Goal: Information Seeking & Learning: Compare options

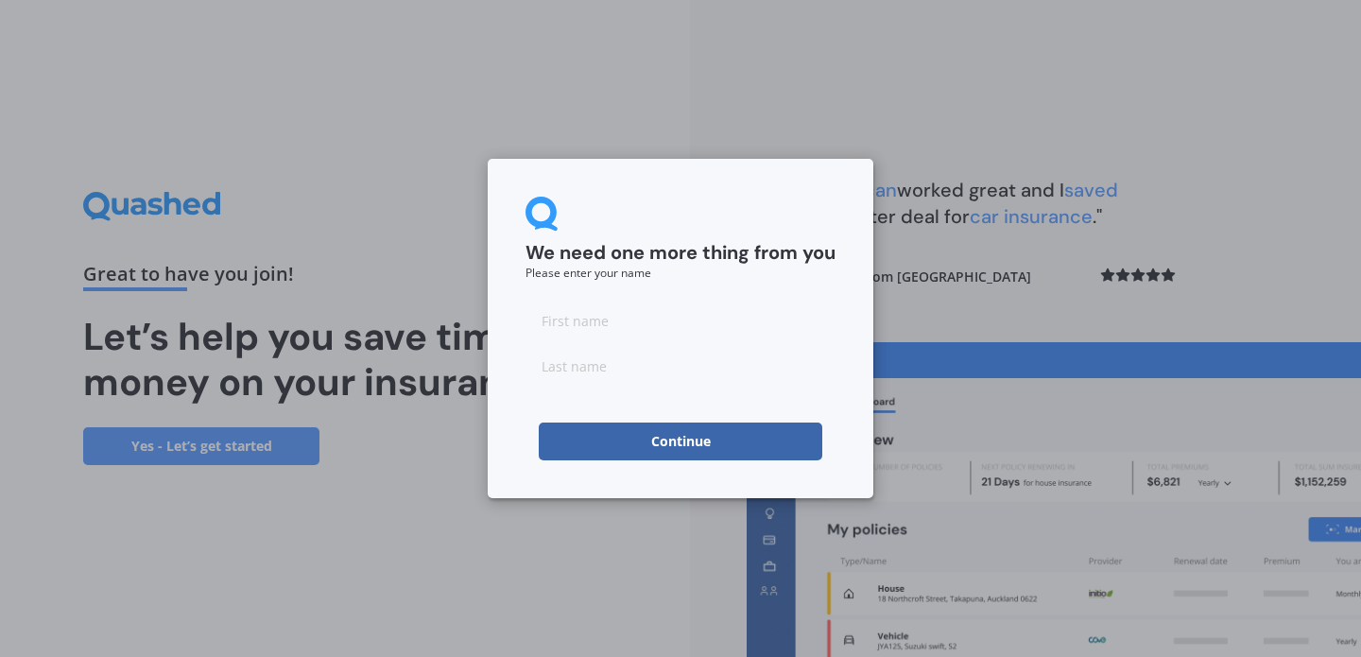
click at [679, 333] on input at bounding box center [680, 320] width 310 height 38
type input "[PERSON_NAME]"
type input "Cunliffe"
click button "Continue" at bounding box center [680, 441] width 283 height 38
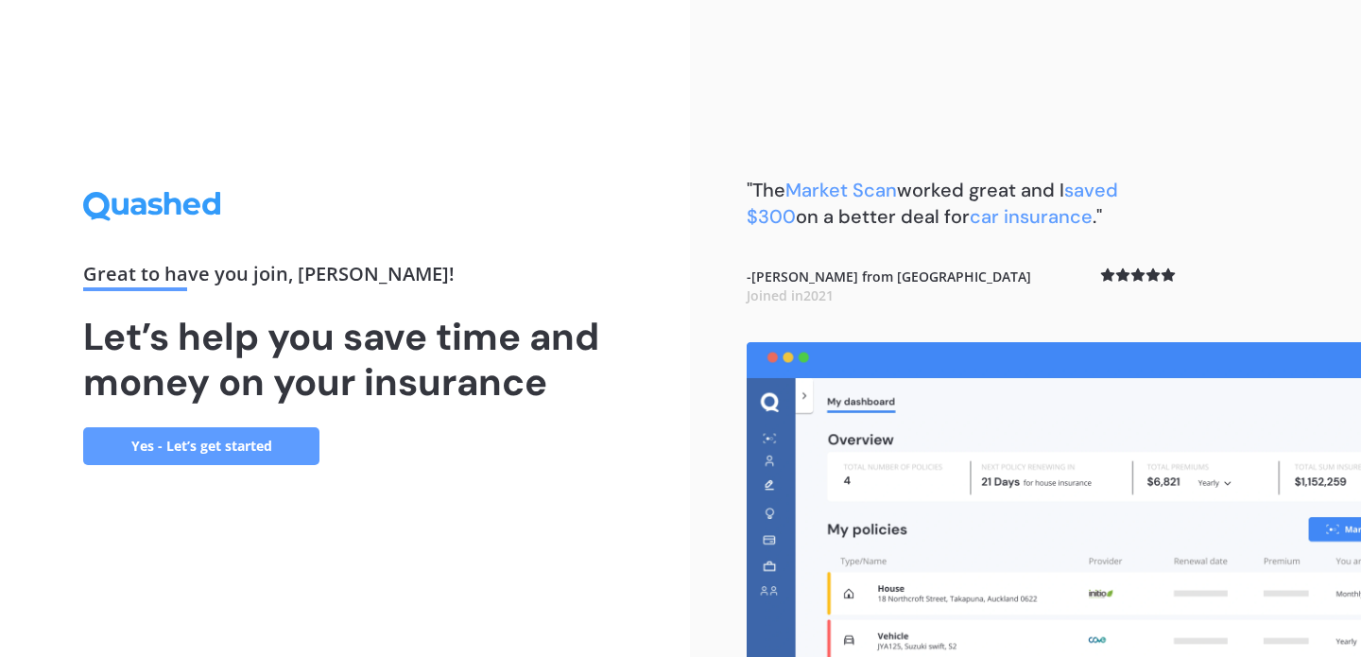
click at [185, 435] on link "Yes - Let’s get started" at bounding box center [201, 446] width 236 height 38
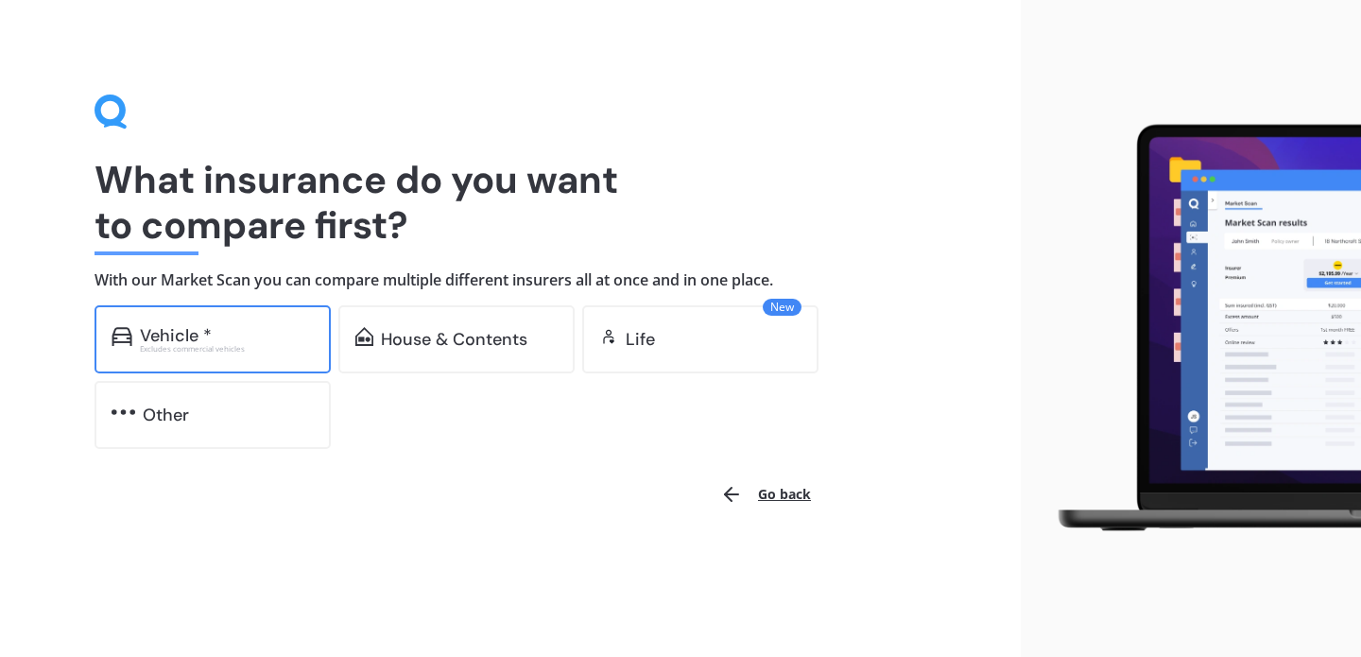
click at [180, 356] on div "Vehicle * Excludes commercial vehicles" at bounding box center [212, 339] width 236 height 68
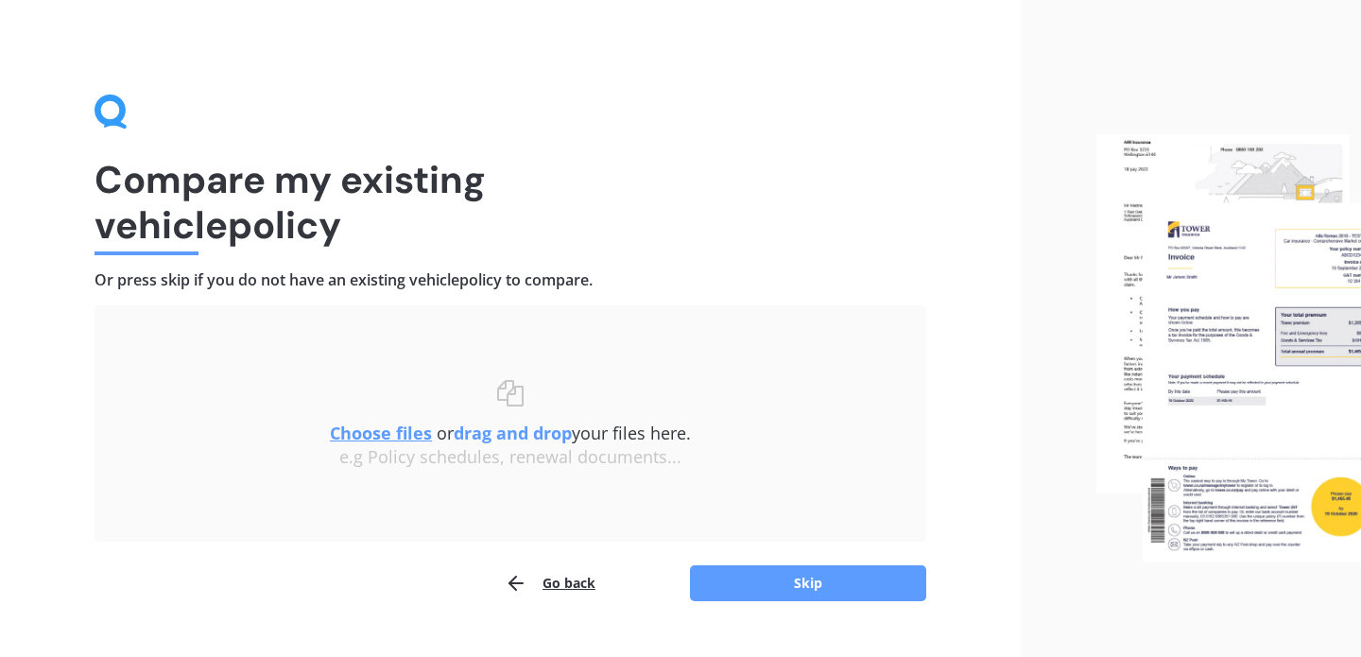
scroll to position [39, 0]
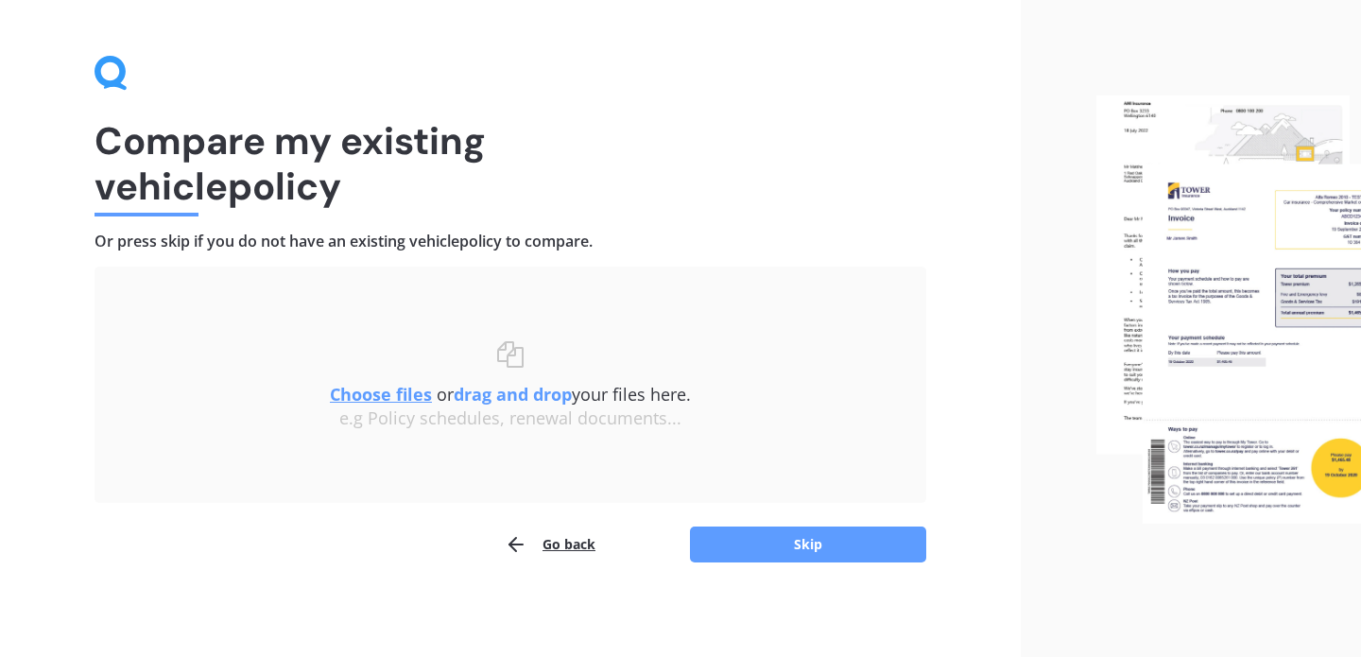
click at [403, 396] on u "Choose files" at bounding box center [381, 394] width 102 height 23
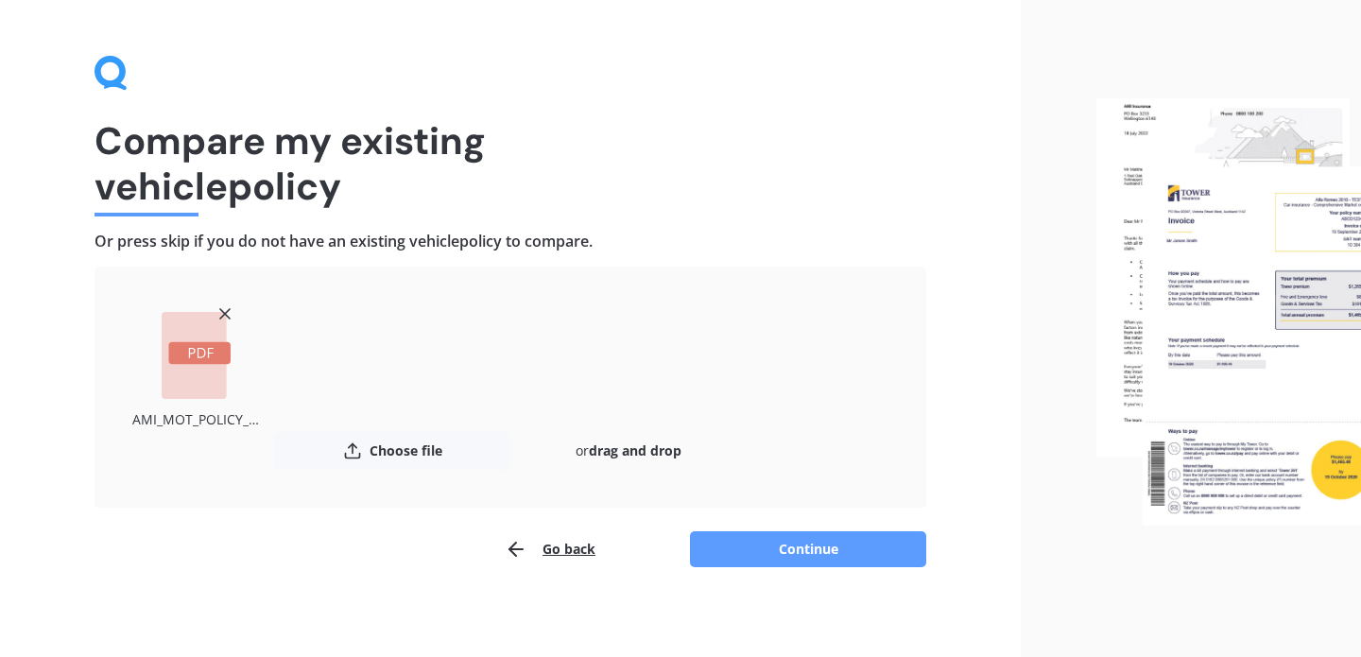
scroll to position [43, 0]
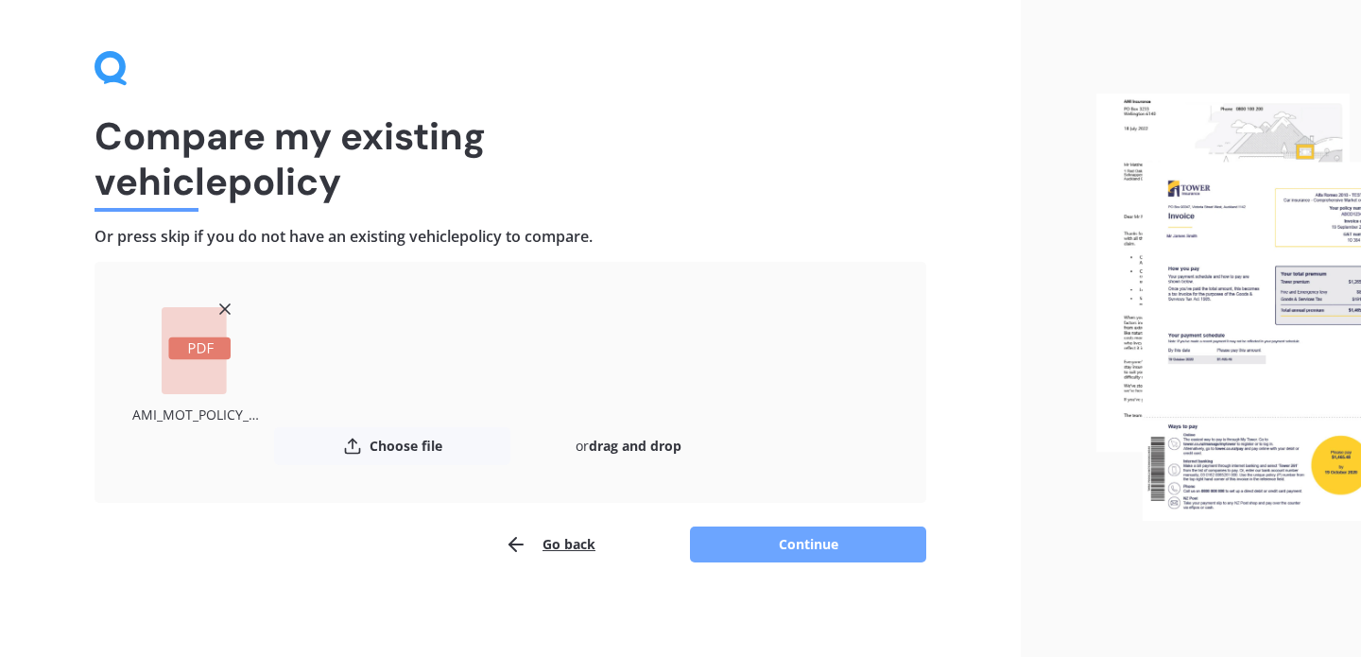
click at [755, 537] on button "Continue" at bounding box center [808, 544] width 236 height 36
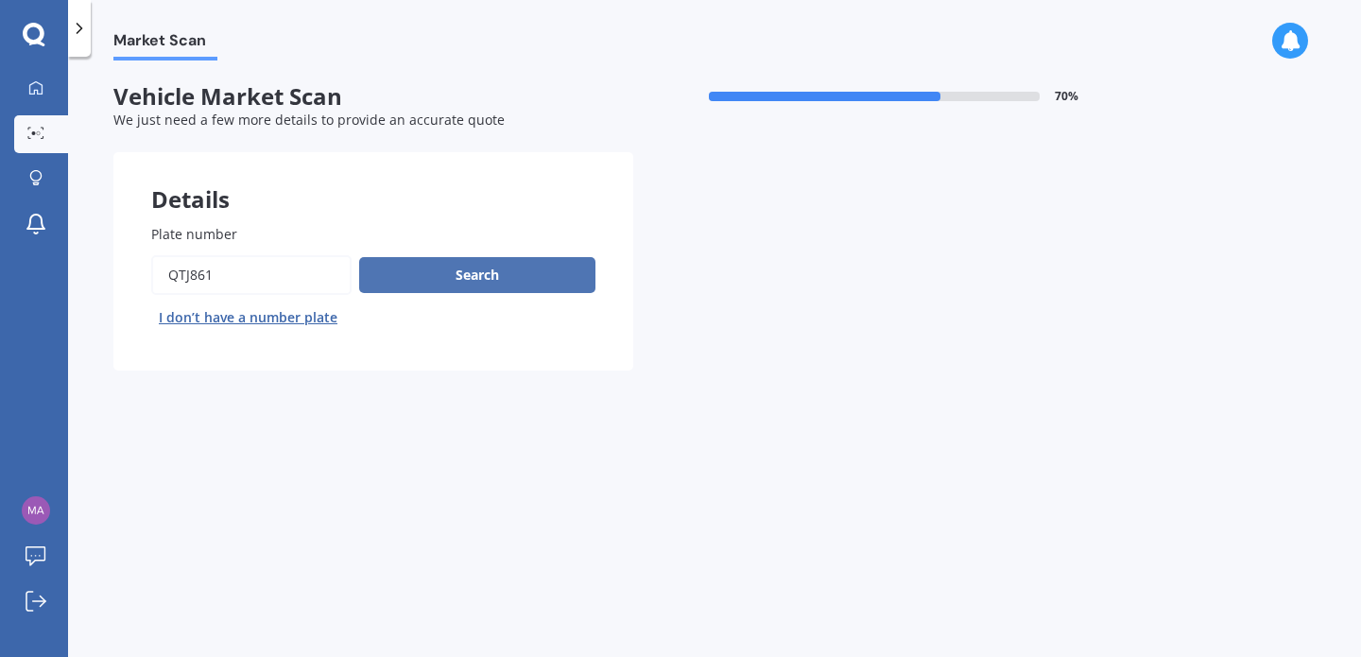
click at [514, 274] on button "Search" at bounding box center [477, 275] width 236 height 36
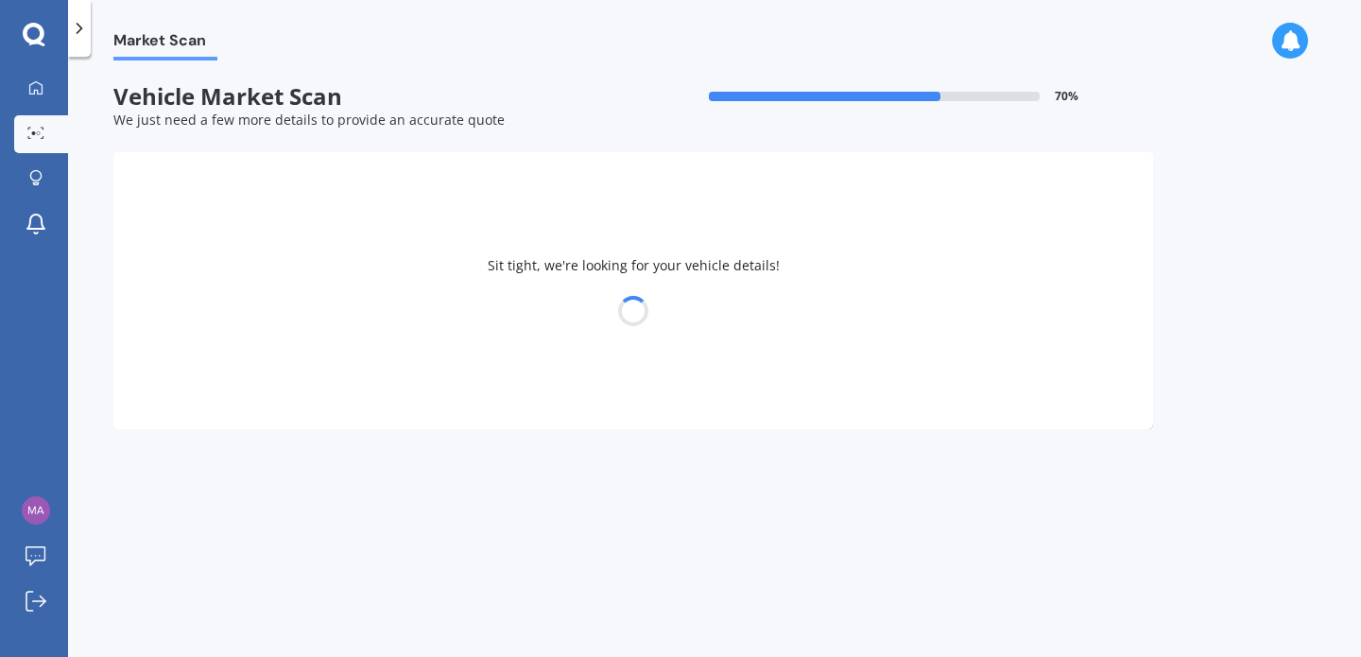
select select "MAZDA"
select select "DEMIO"
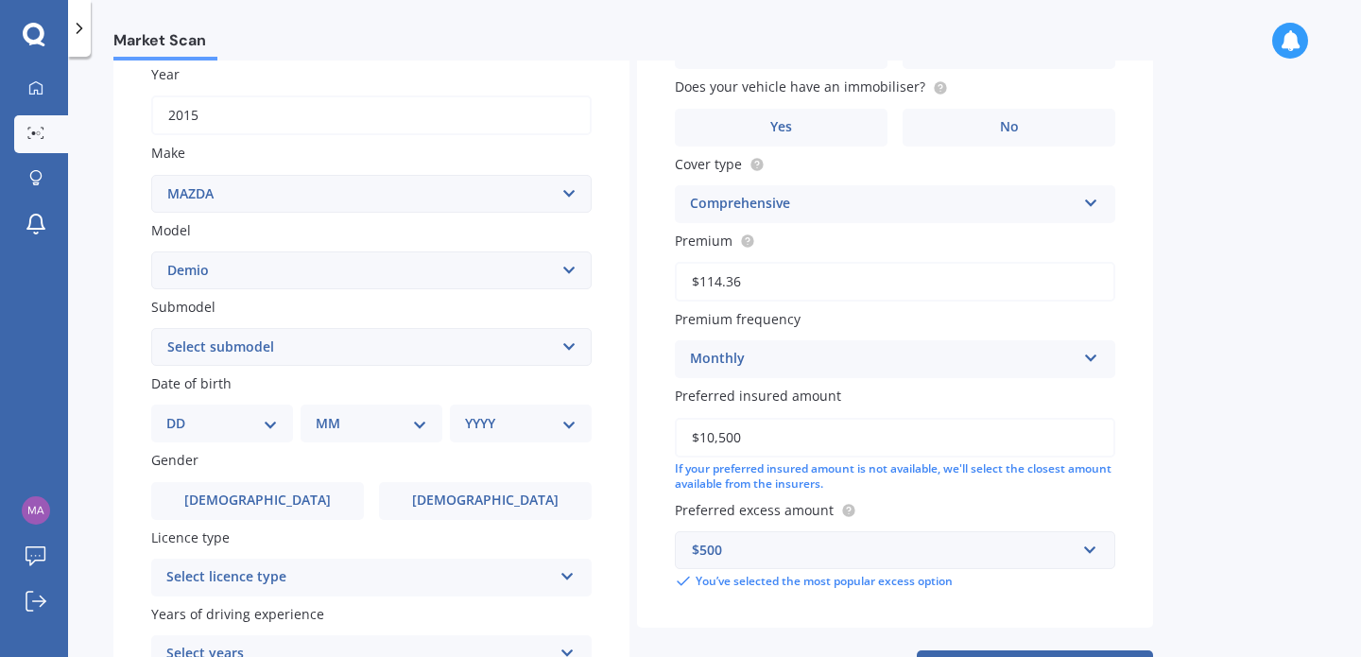
scroll to position [278, 0]
click at [444, 351] on select "Select submodel (All) Diesel Petrol XD Touring Turbo Diesel" at bounding box center [371, 345] width 440 height 38
click at [233, 330] on select "Select submodel (All) Diesel Petrol XD Touring Turbo Diesel" at bounding box center [371, 345] width 440 height 38
select select "PETROL"
click at [151, 328] on select "Select submodel (All) Diesel Petrol XD Touring Turbo Diesel" at bounding box center [371, 345] width 440 height 38
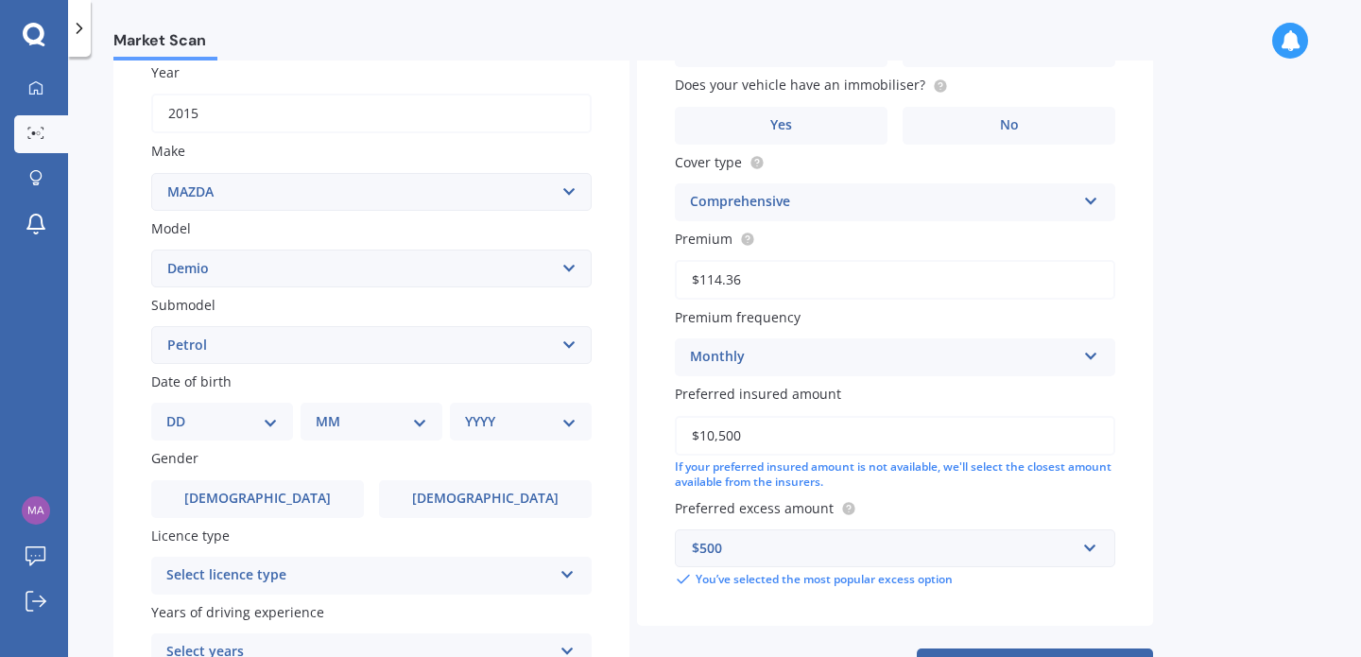
click at [219, 424] on select "DD 01 02 03 04 05 06 07 08 09 10 11 12 13 14 15 16 17 18 19 20 21 22 23 24 25 2…" at bounding box center [221, 421] width 111 height 21
select select "12"
click at [181, 414] on select "DD 01 02 03 04 05 06 07 08 09 10 11 12 13 14 15 16 17 18 19 20 21 22 23 24 25 2…" at bounding box center [221, 421] width 111 height 21
click at [353, 422] on select "MM 01 02 03 04 05 06 07 08 09 10 11 12" at bounding box center [371, 421] width 111 height 21
select select "07"
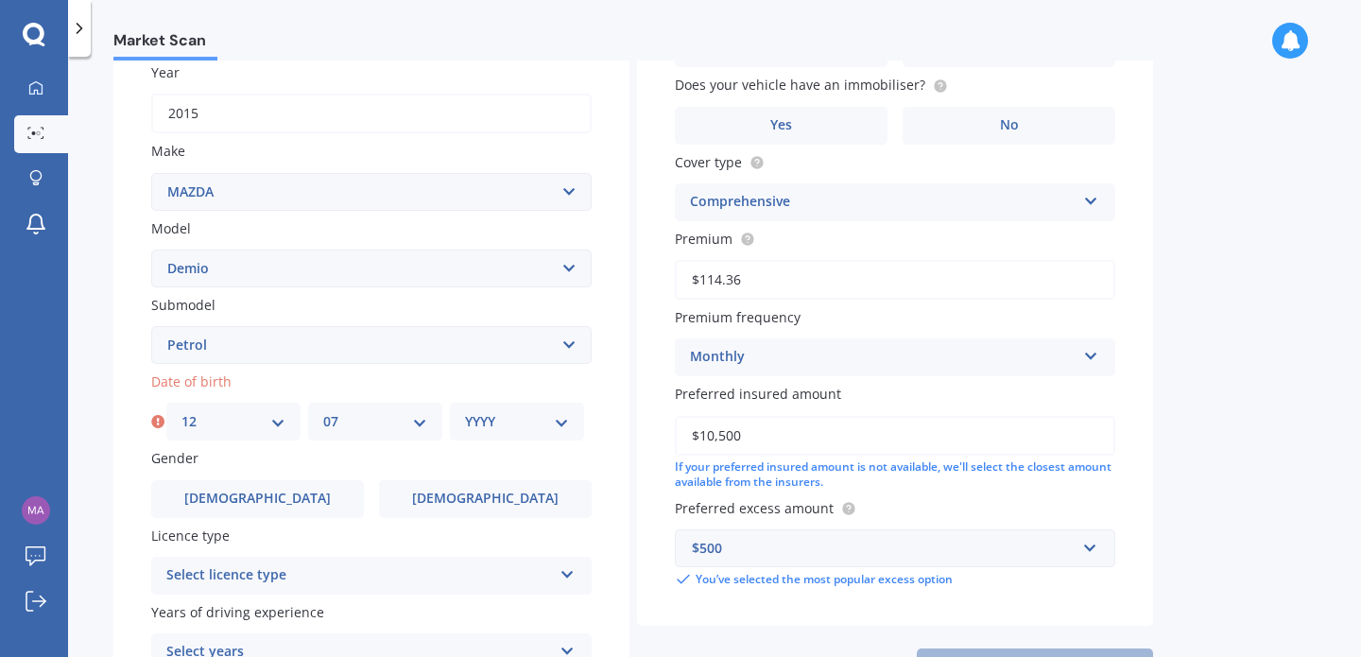
click at [323, 414] on select "MM 01 02 03 04 05 06 07 08 09 10 11 12" at bounding box center [375, 421] width 104 height 21
click at [517, 426] on select "YYYY 2025 2024 2023 2022 2021 2020 2019 2018 2017 2016 2015 2014 2013 2012 2011…" at bounding box center [517, 421] width 104 height 21
select select "2001"
click at [465, 414] on select "YYYY 2025 2024 2023 2022 2021 2020 2019 2018 2017 2016 2015 2014 2013 2012 2011…" at bounding box center [517, 421] width 104 height 21
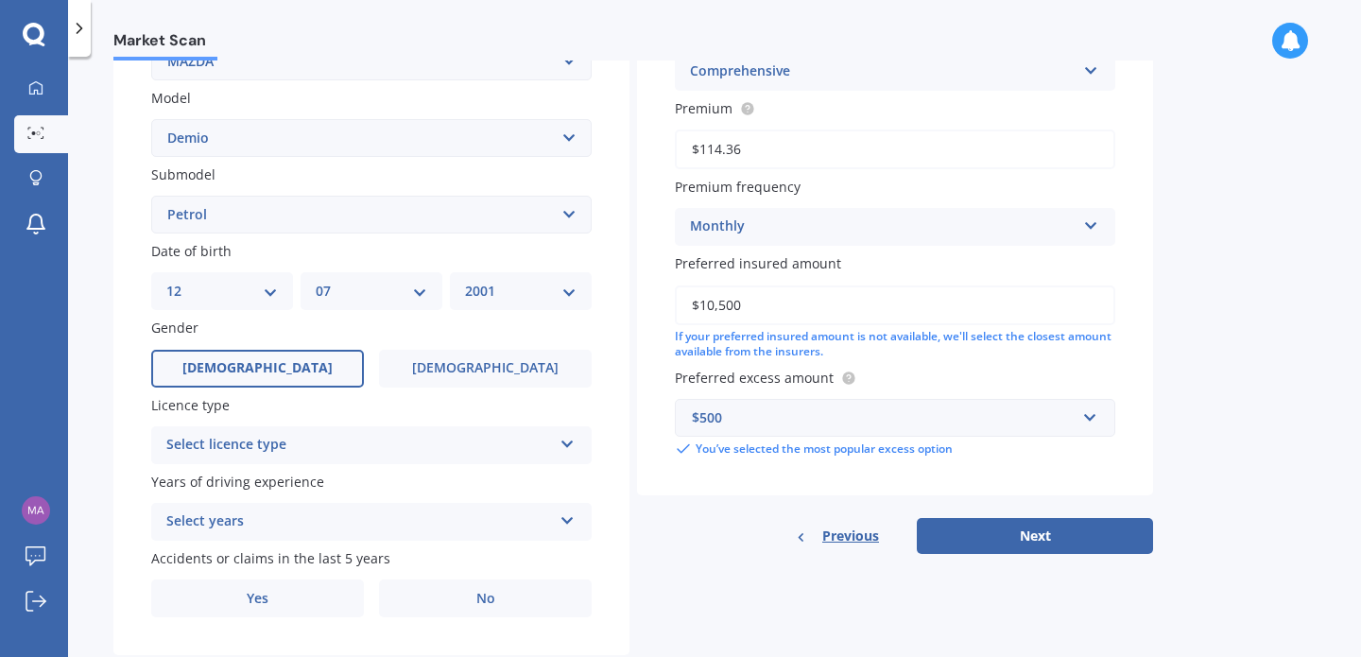
scroll to position [460, 0]
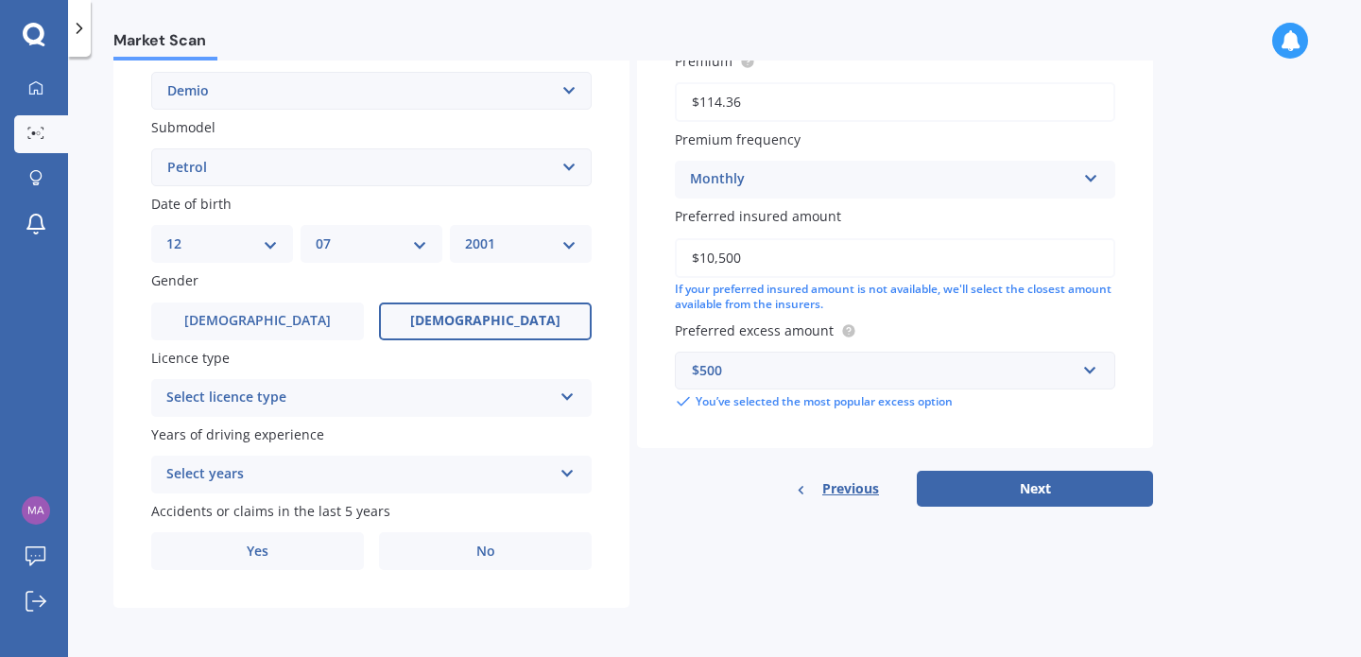
click at [498, 318] on span "[DEMOGRAPHIC_DATA]" at bounding box center [485, 321] width 150 height 16
click at [0, 0] on input "[DEMOGRAPHIC_DATA]" at bounding box center [0, 0] width 0 height 0
click at [430, 391] on div "Select licence type" at bounding box center [358, 397] width 385 height 23
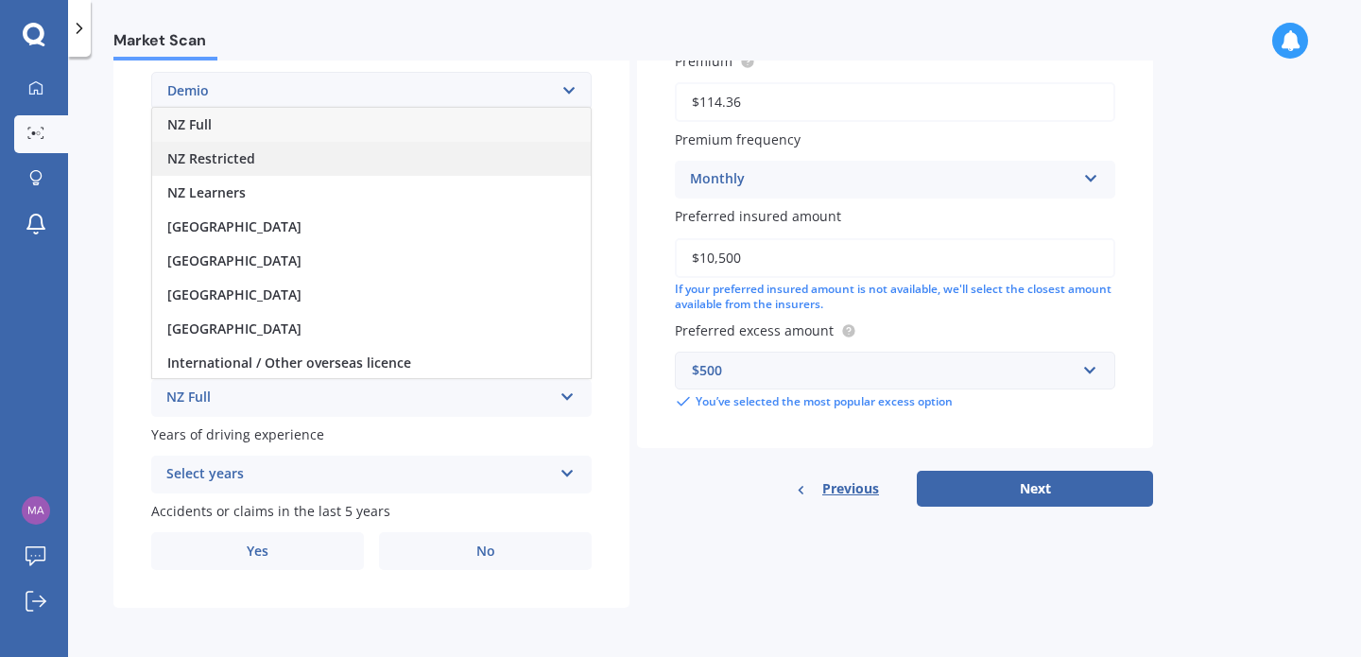
click at [371, 150] on div "NZ Restricted" at bounding box center [371, 159] width 438 height 34
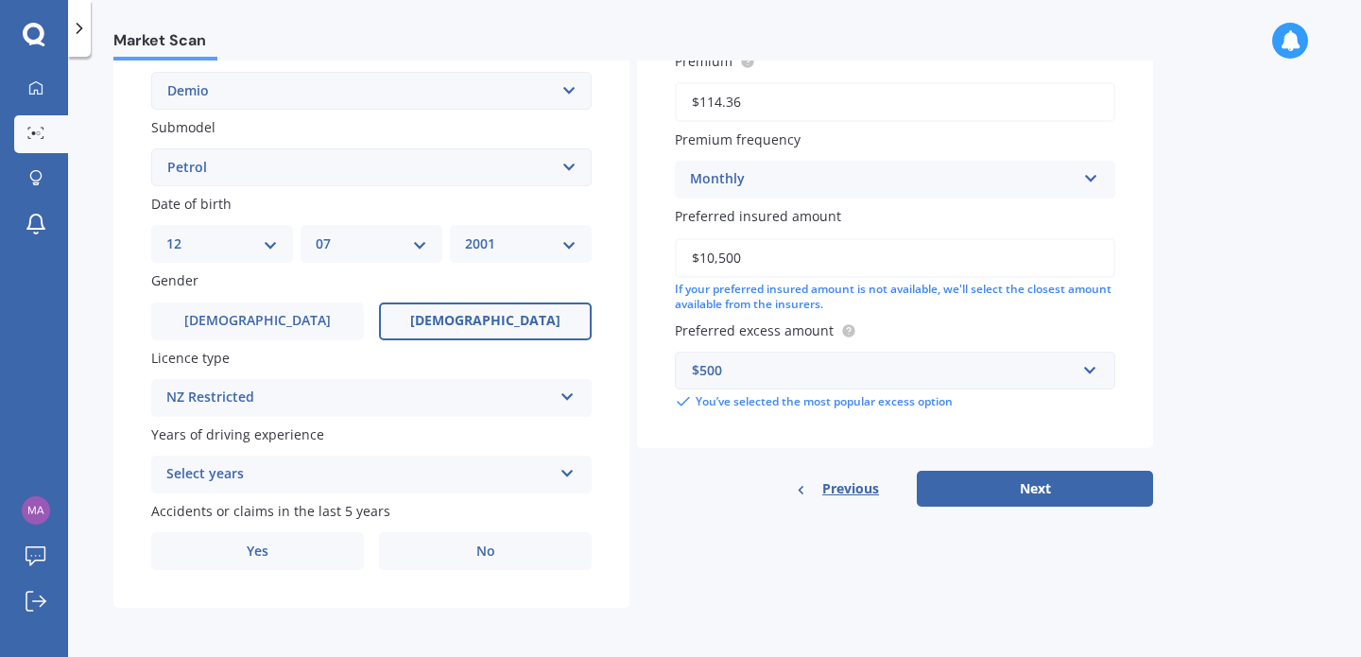
click at [243, 487] on div "Select years 5 or more years 4 years 3 years 2 years 1 year" at bounding box center [371, 474] width 440 height 38
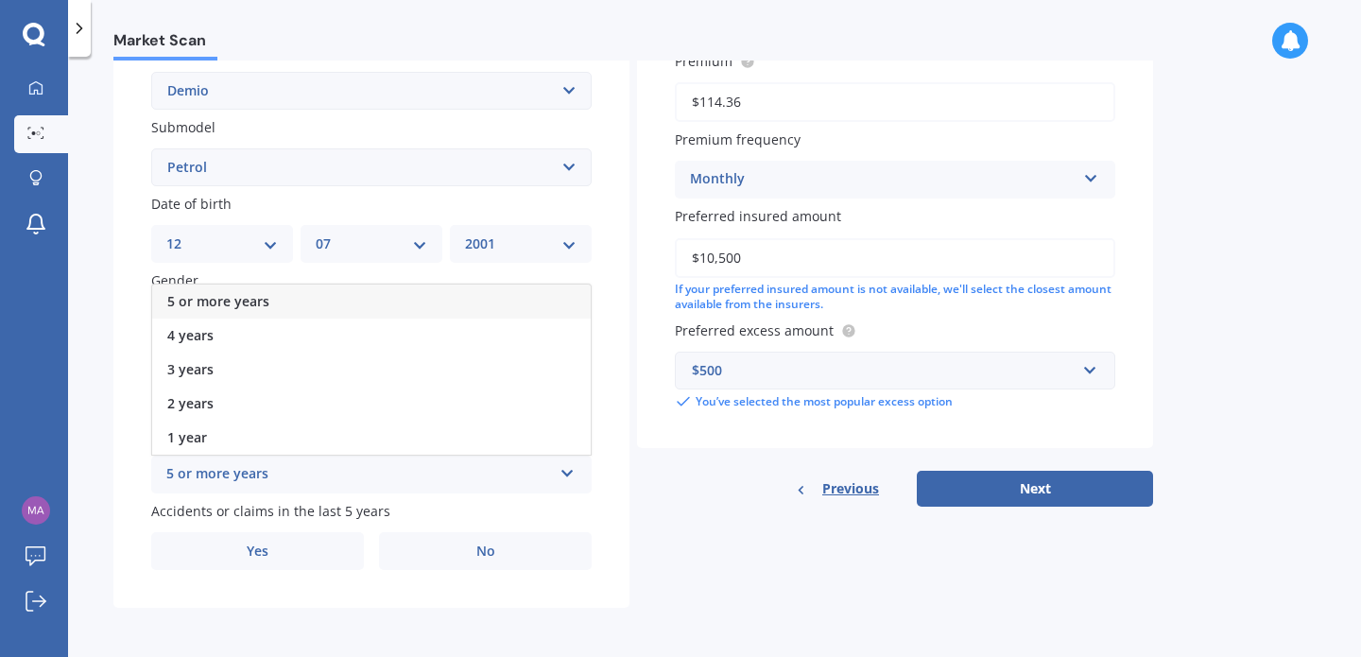
click at [248, 300] on span "5 or more years" at bounding box center [218, 301] width 102 height 18
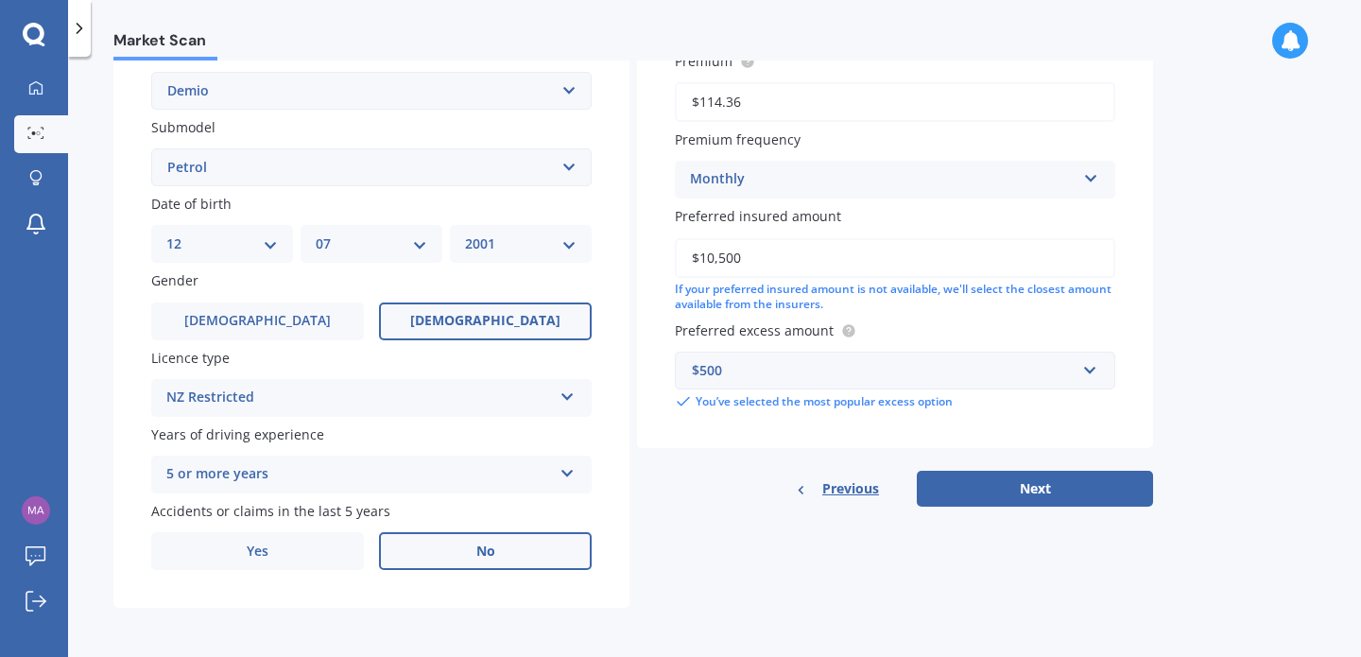
click at [478, 545] on span "No" at bounding box center [485, 551] width 19 height 16
click at [0, 0] on input "No" at bounding box center [0, 0] width 0 height 0
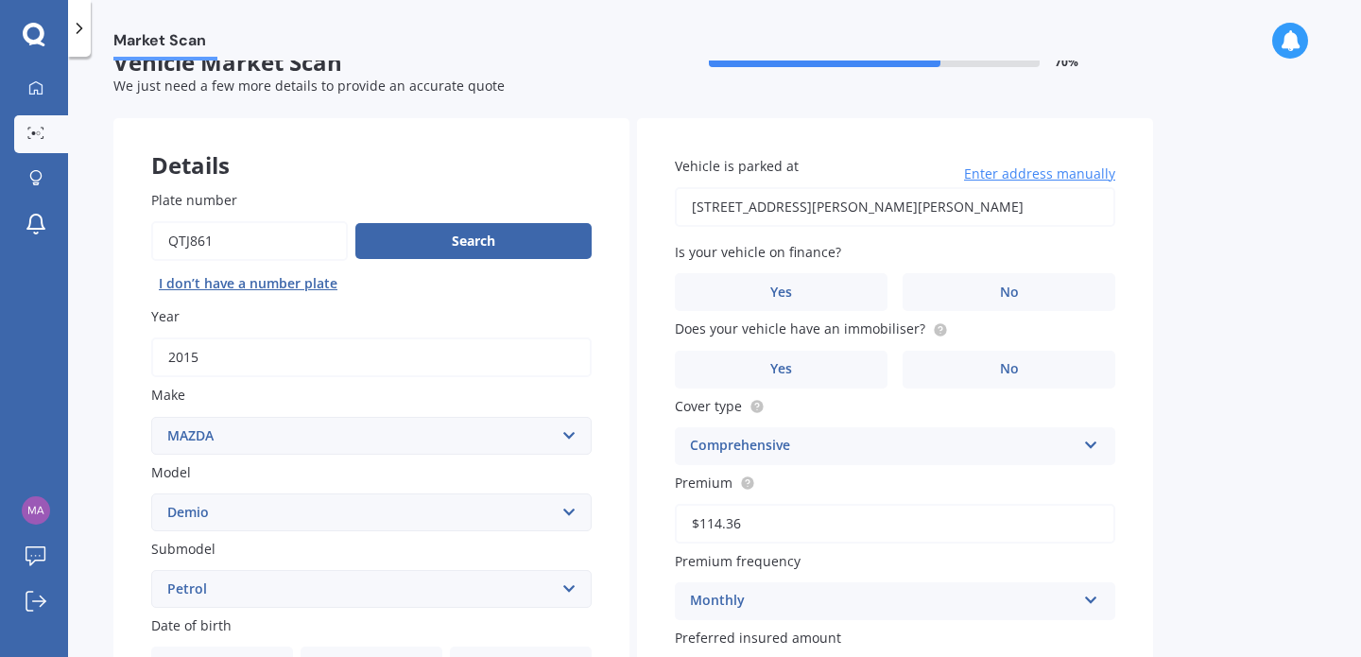
scroll to position [32, 0]
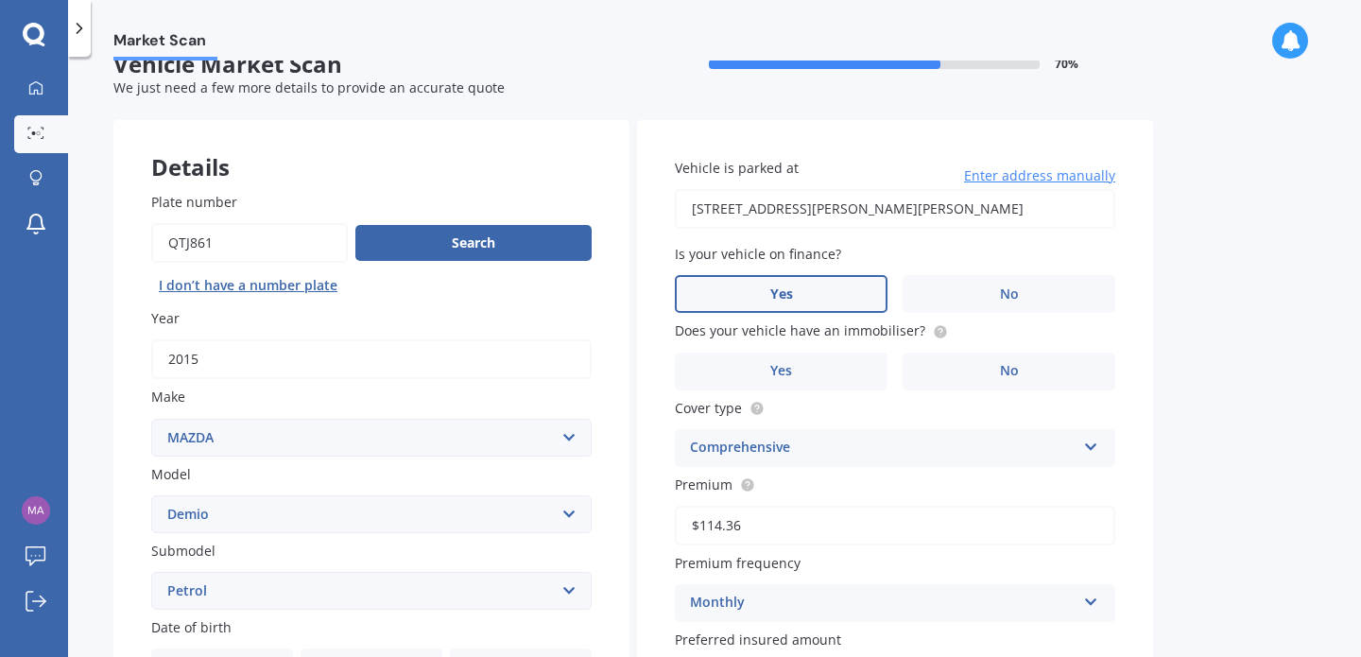
click at [839, 304] on label "Yes" at bounding box center [781, 294] width 213 height 38
click at [0, 0] on input "Yes" at bounding box center [0, 0] width 0 height 0
click at [1031, 363] on label "No" at bounding box center [1008, 371] width 213 height 38
click at [0, 0] on input "No" at bounding box center [0, 0] width 0 height 0
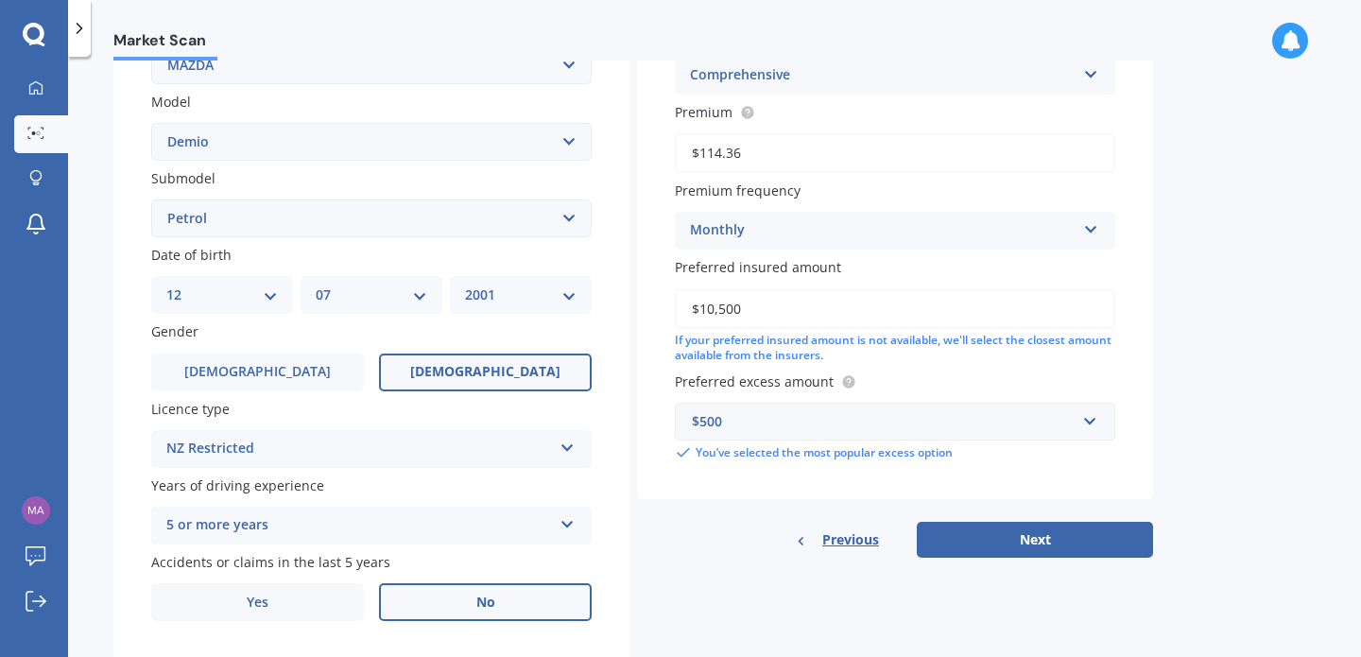
scroll to position [460, 0]
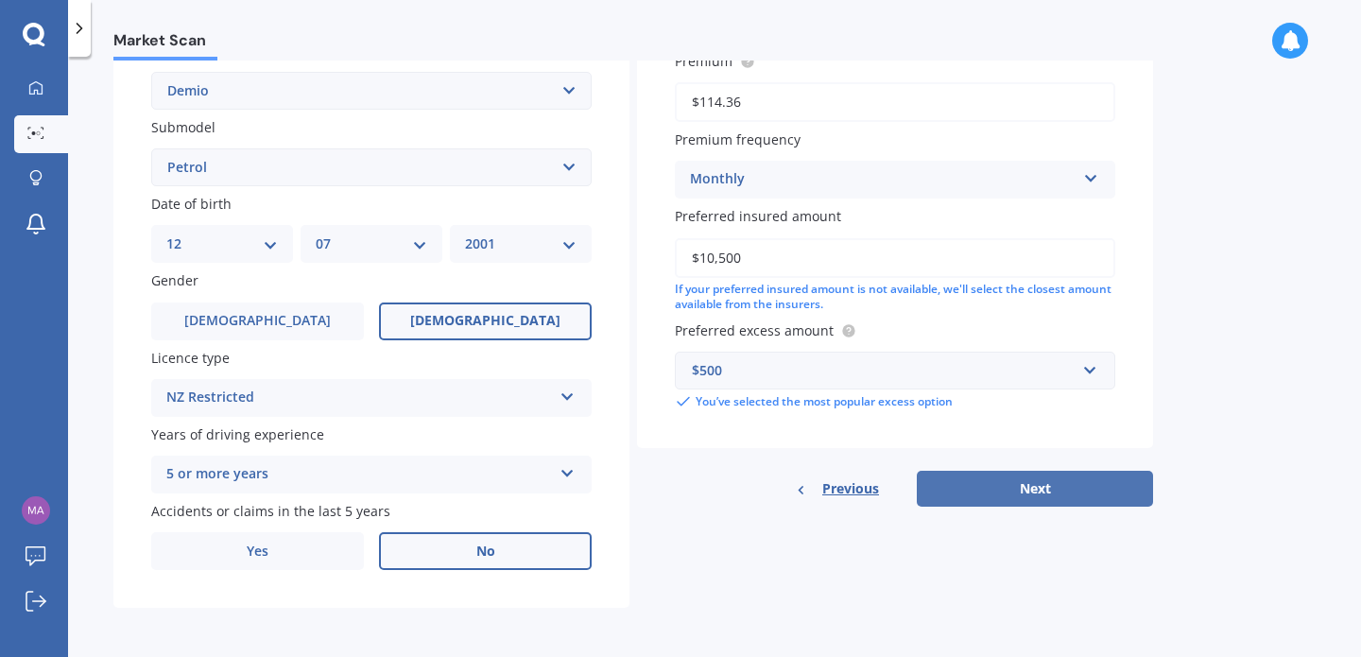
click at [1017, 493] on button "Next" at bounding box center [1034, 489] width 236 height 36
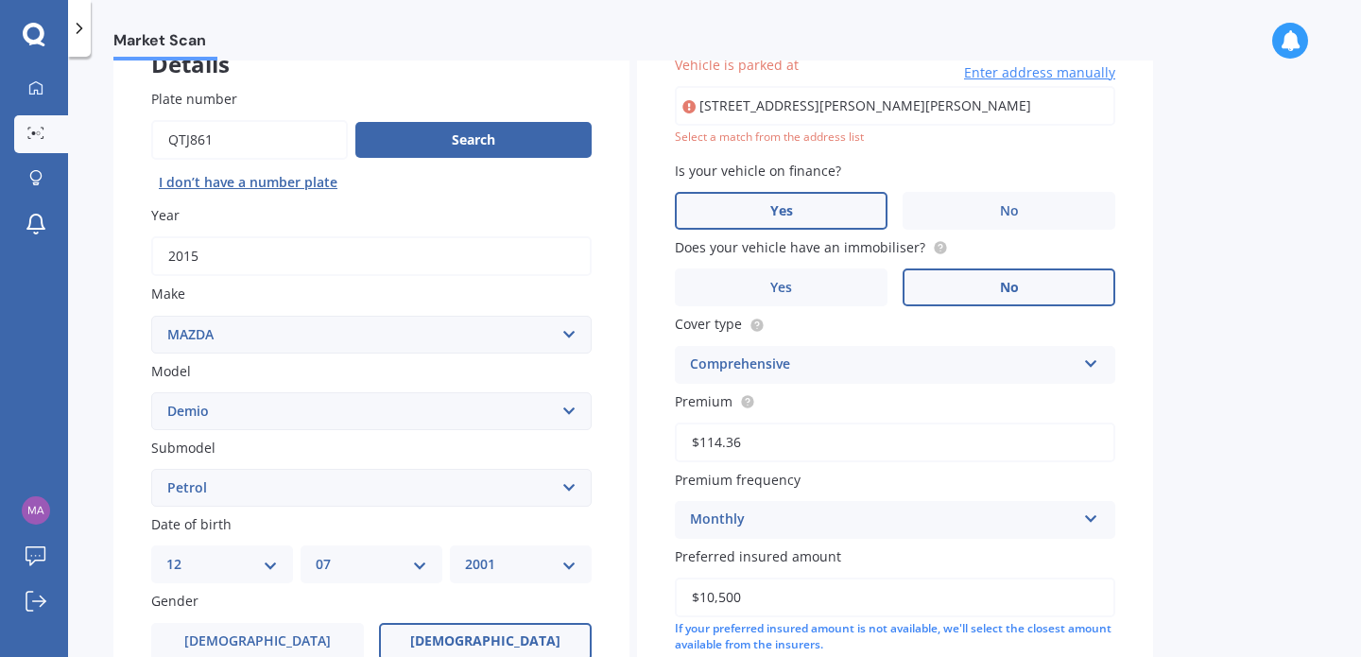
scroll to position [129, 0]
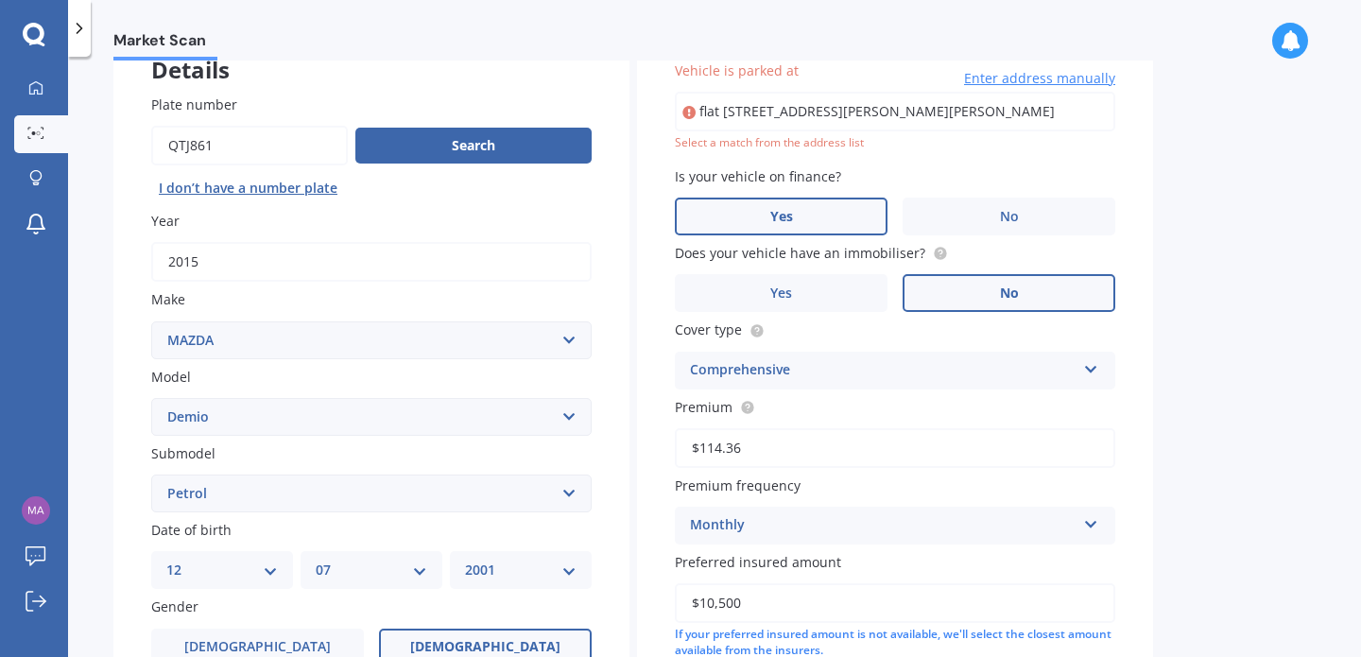
type input "[STREET_ADDRESS][PERSON_NAME][PERSON_NAME]"
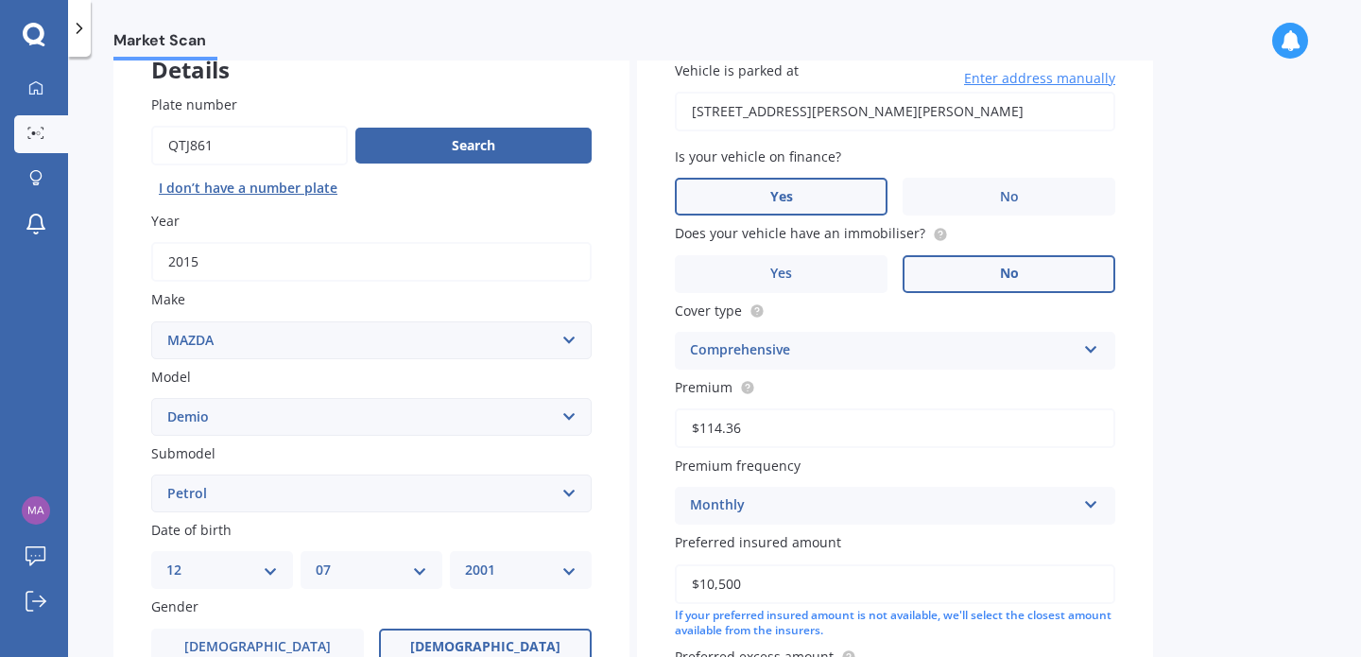
scroll to position [460, 0]
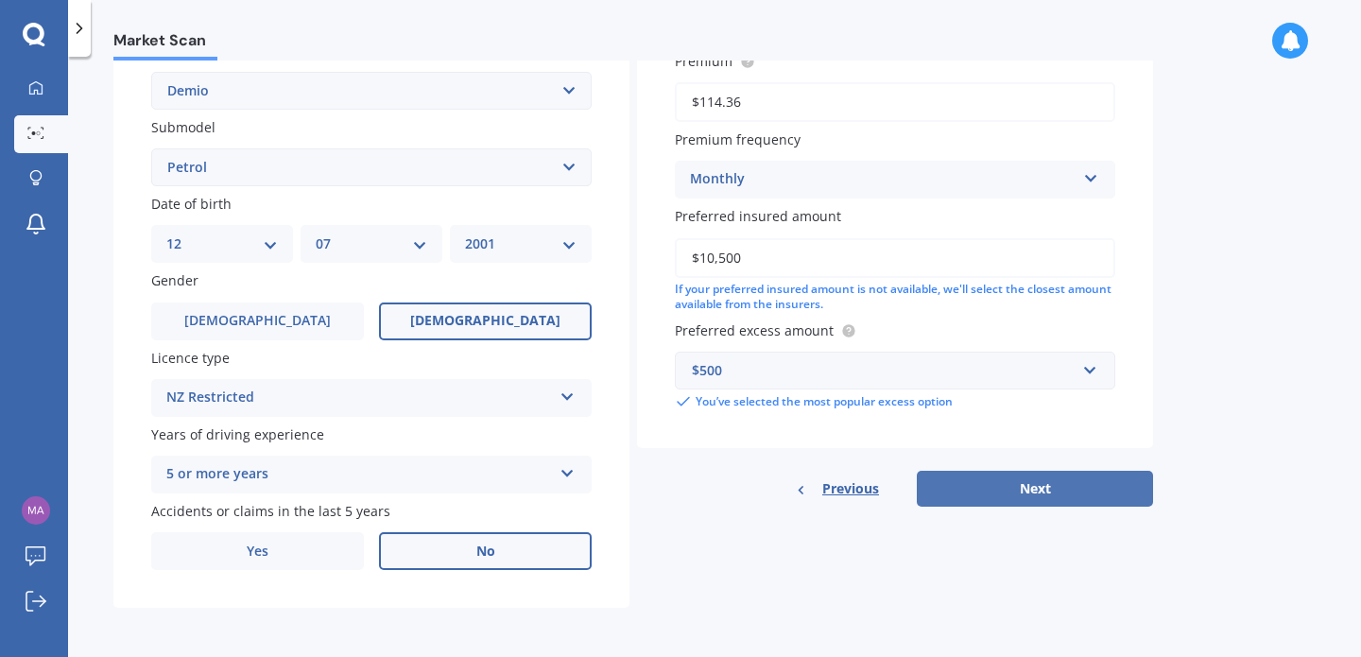
click at [1032, 485] on button "Next" at bounding box center [1034, 489] width 236 height 36
select select "12"
select select "07"
select select "2001"
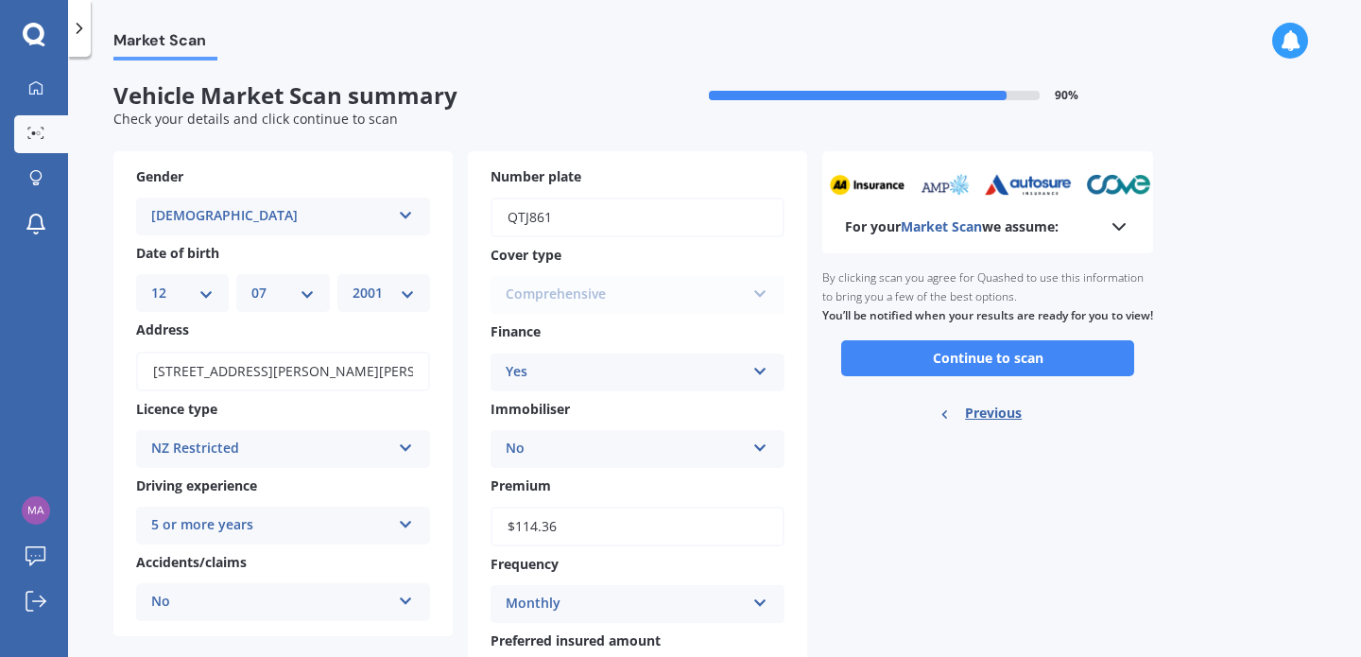
scroll to position [0, 0]
click at [1015, 399] on div "Ready to go By clicking scan you agree for Quashed to use this information to b…" at bounding box center [987, 348] width 331 height 189
click at [1014, 377] on button "Continue to scan" at bounding box center [987, 359] width 293 height 36
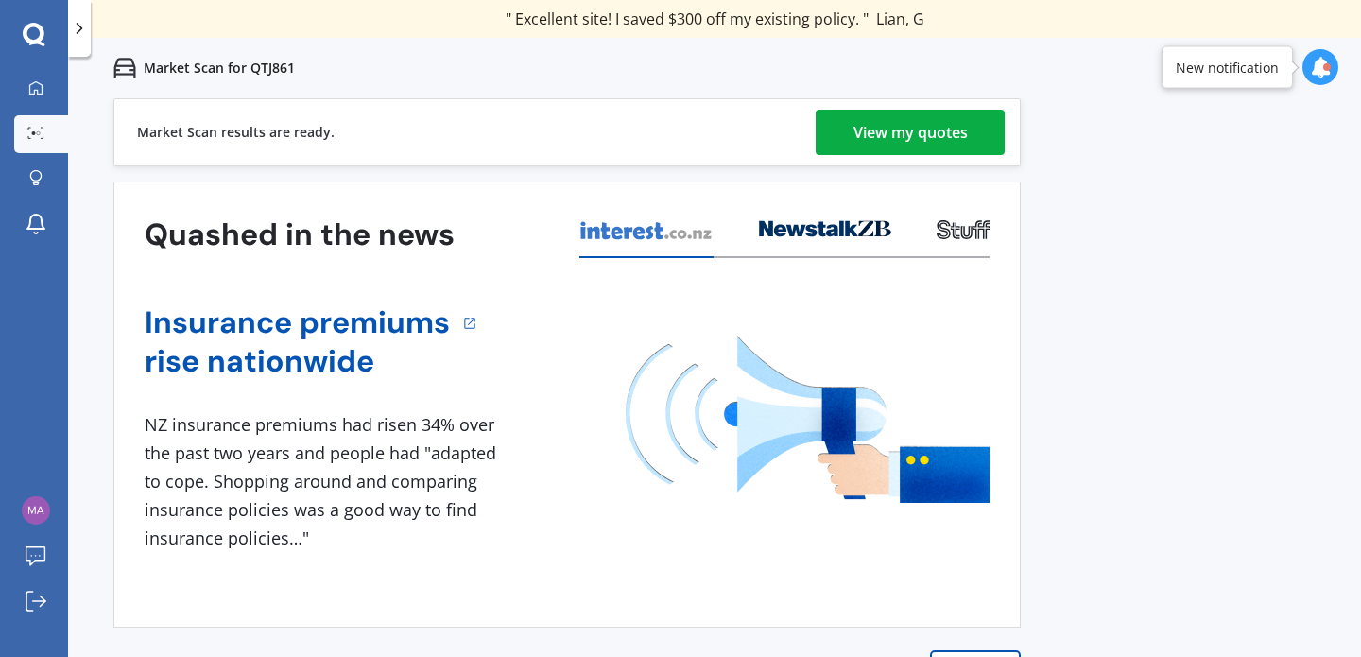
click at [937, 145] on div "View my quotes" at bounding box center [910, 132] width 114 height 45
